Goal: Information Seeking & Learning: Learn about a topic

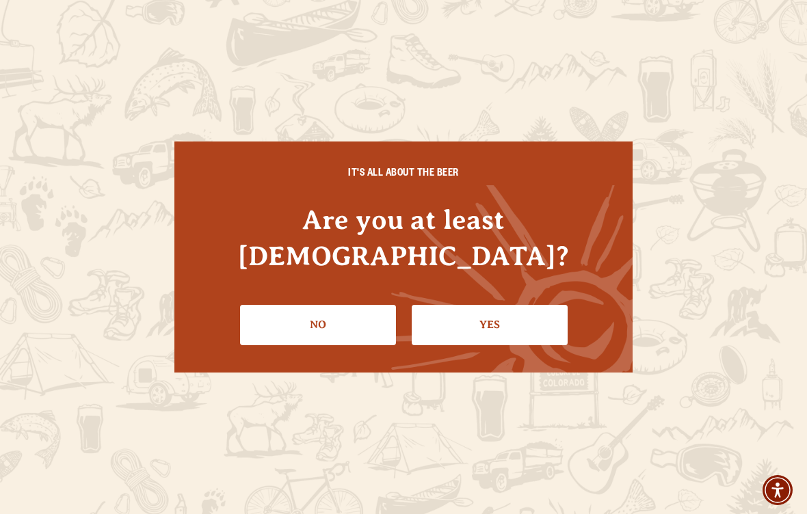
click at [514, 305] on link "Yes" at bounding box center [490, 325] width 156 height 40
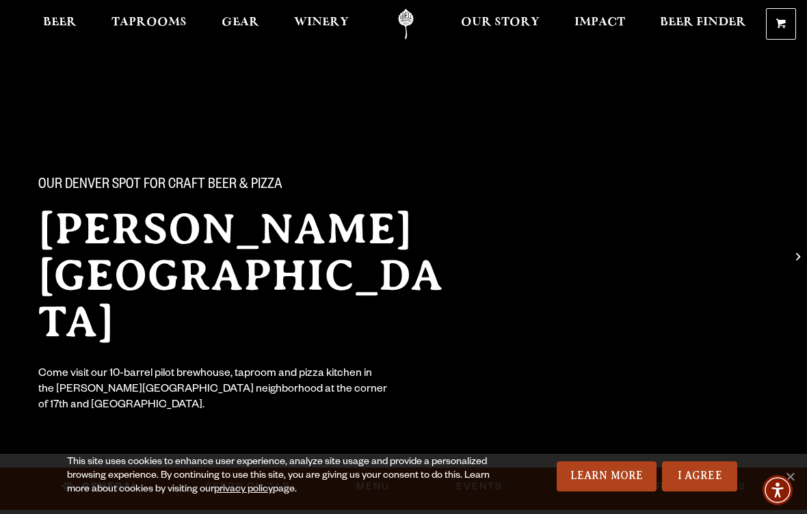
click at [323, 23] on span "Winery" at bounding box center [321, 22] width 55 height 11
click at [705, 474] on link "I Agree" at bounding box center [699, 477] width 75 height 30
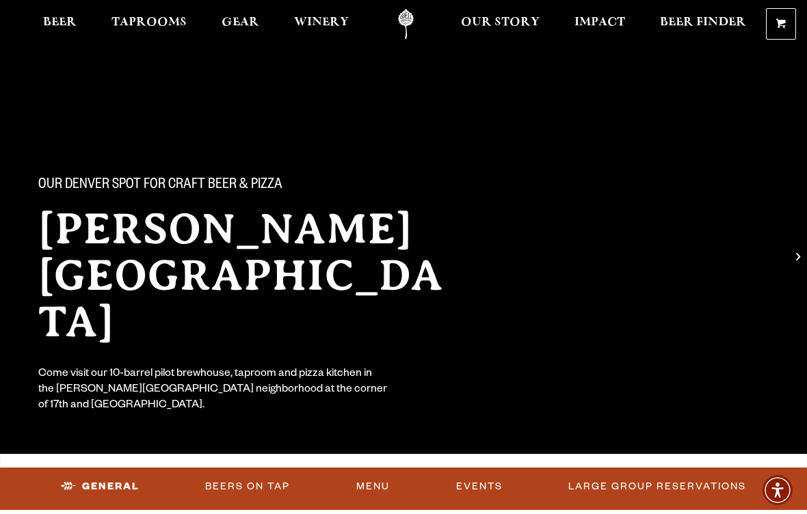
click at [374, 485] on link "Menu" at bounding box center [373, 486] width 44 height 31
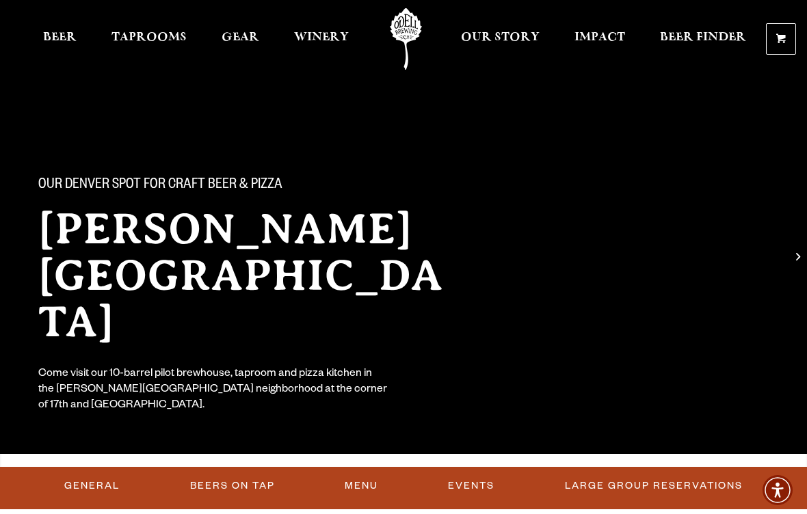
click at [72, 493] on link "General" at bounding box center [92, 486] width 66 height 31
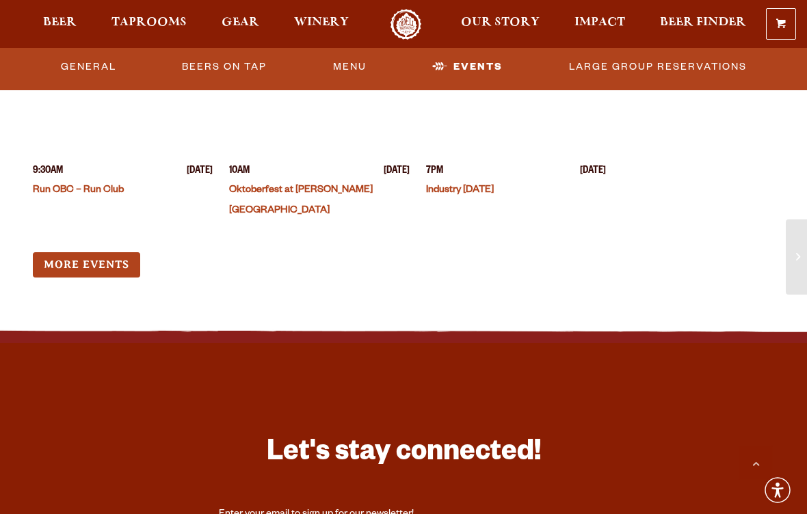
scroll to position [3189, 0]
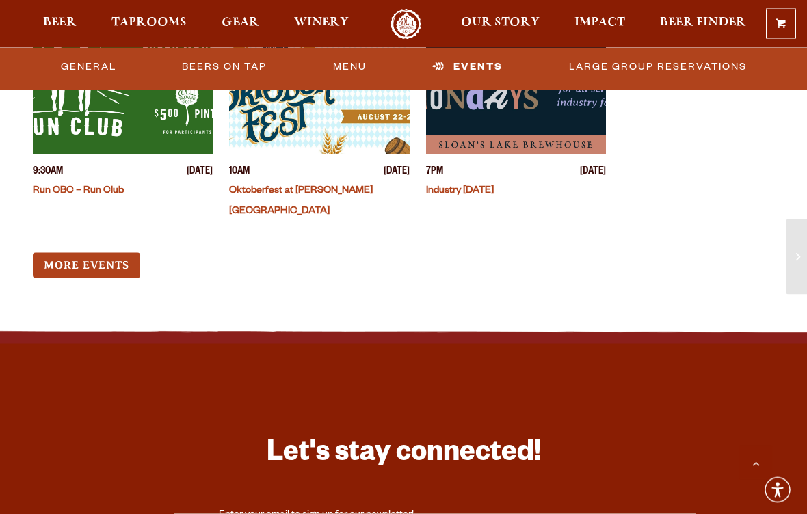
click at [110, 253] on link "More Events" at bounding box center [86, 265] width 107 height 25
